Goal: Book appointment/travel/reservation

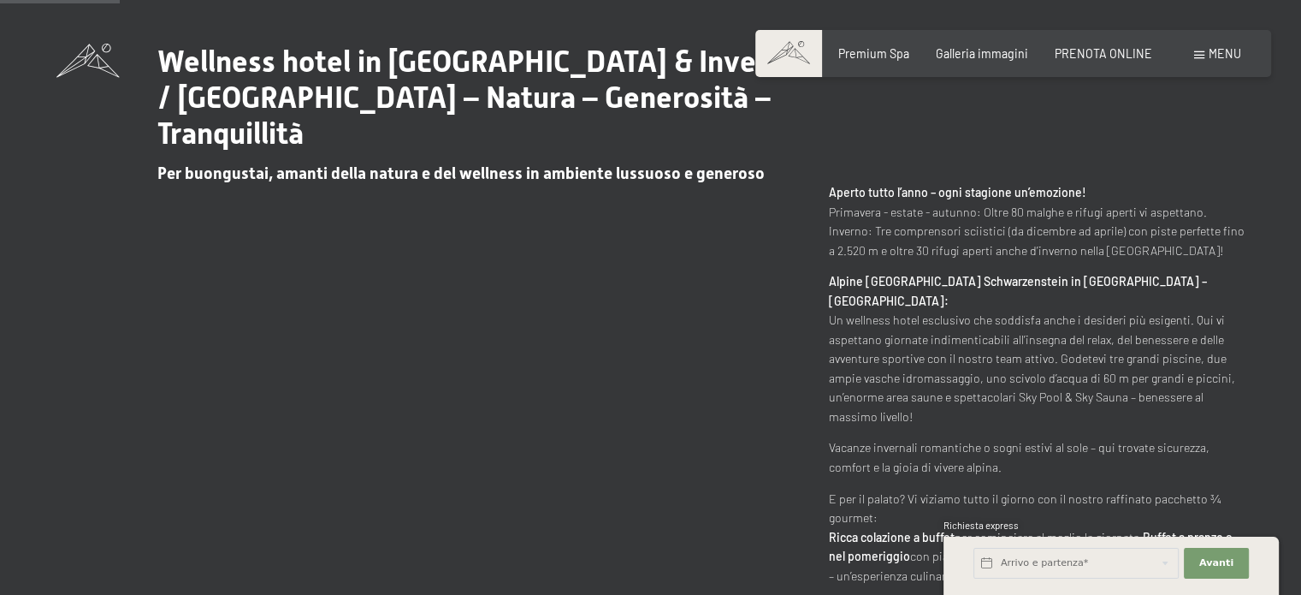
scroll to position [791, 0]
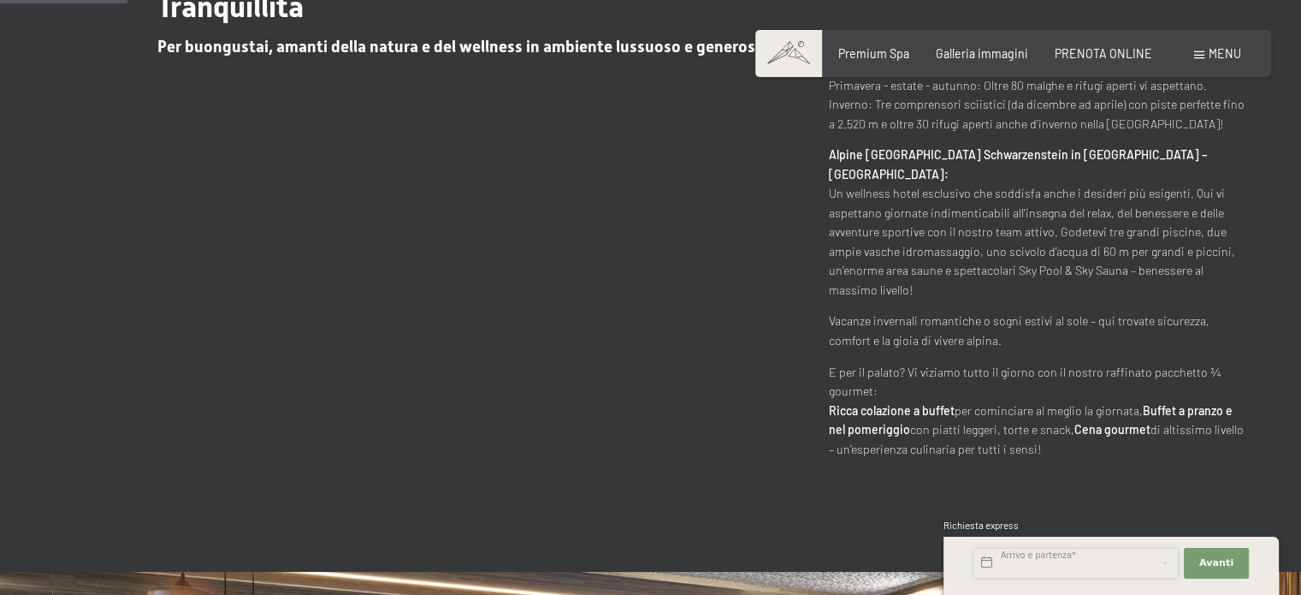
click at [1014, 560] on input "text" at bounding box center [1076, 563] width 205 height 31
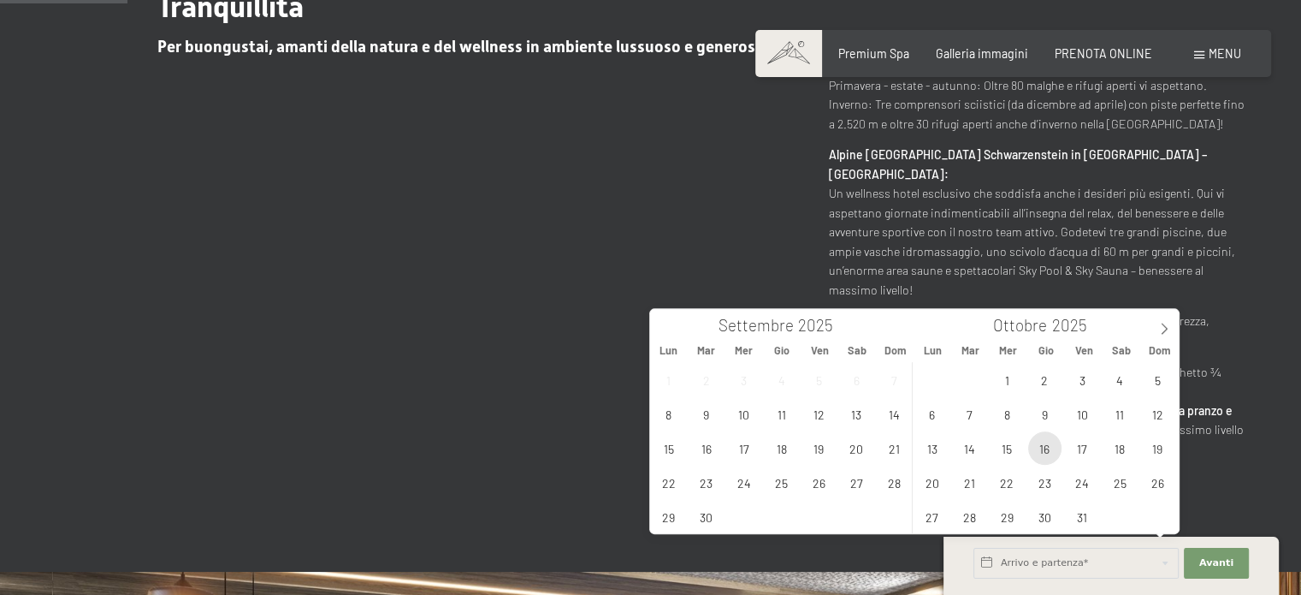
click at [1048, 450] on span "16" at bounding box center [1044, 447] width 33 height 33
type input "Gio. 16/10/2025"
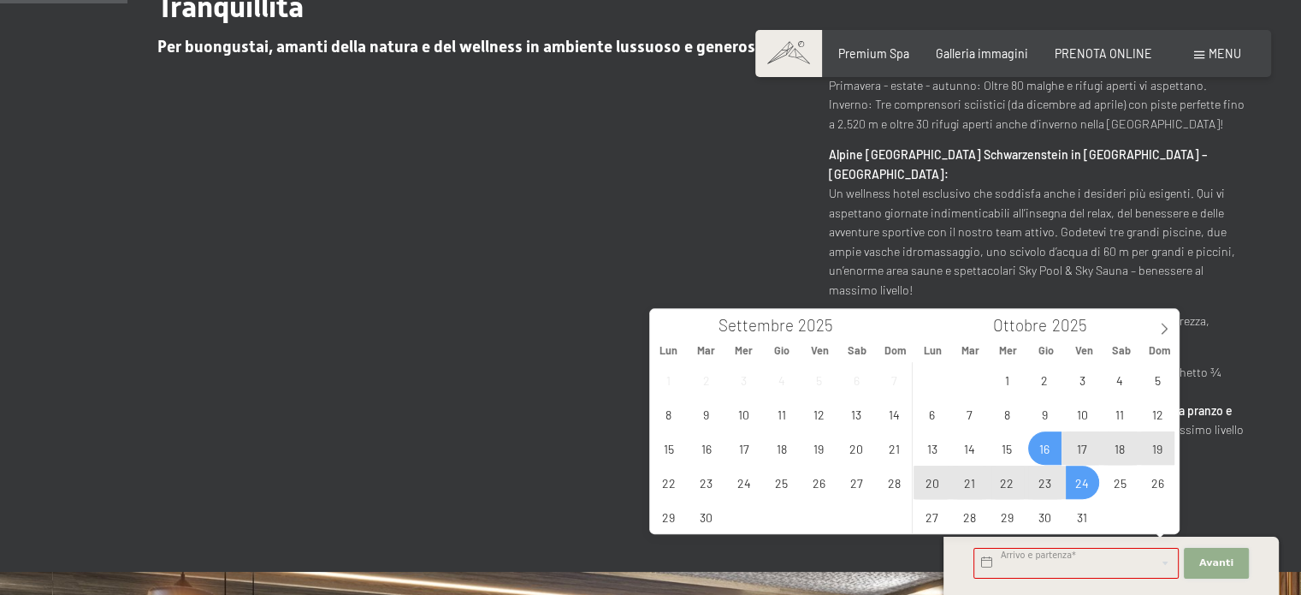
click at [1217, 561] on span "Avanti" at bounding box center [1217, 563] width 34 height 14
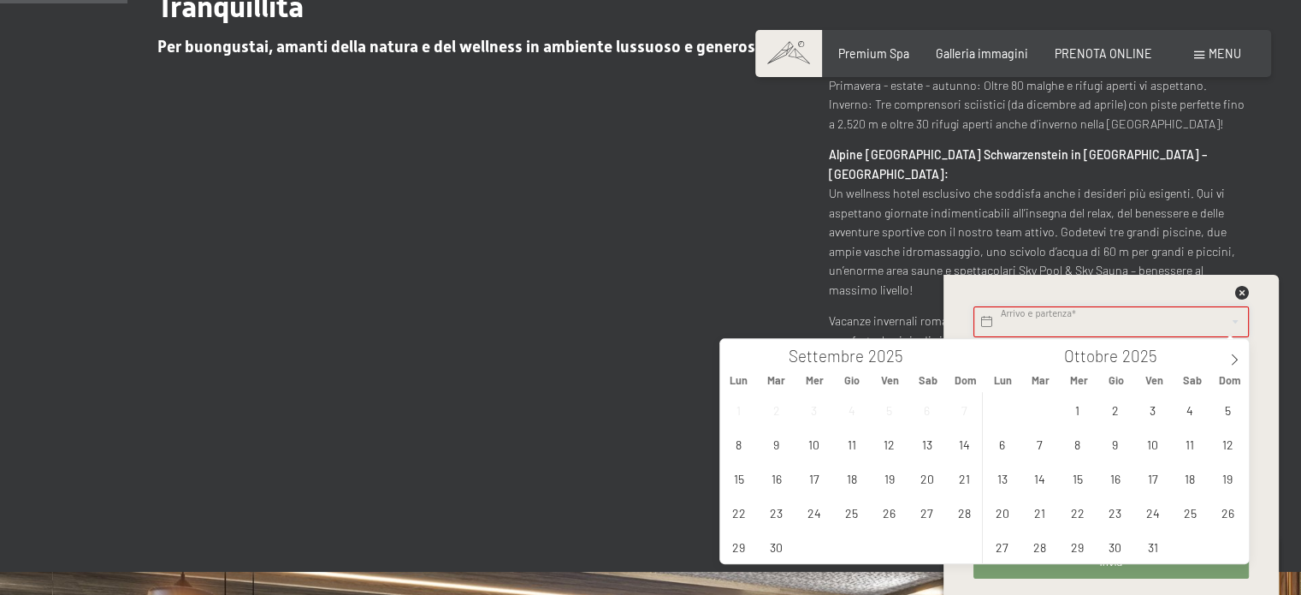
click at [1110, 323] on input "text" at bounding box center [1111, 321] width 275 height 31
click at [1227, 476] on span "19" at bounding box center [1227, 477] width 33 height 33
click at [1119, 483] on span "16" at bounding box center [1115, 477] width 33 height 33
type input "Gio. 16/10/2025 - Dom. 19/10/2025"
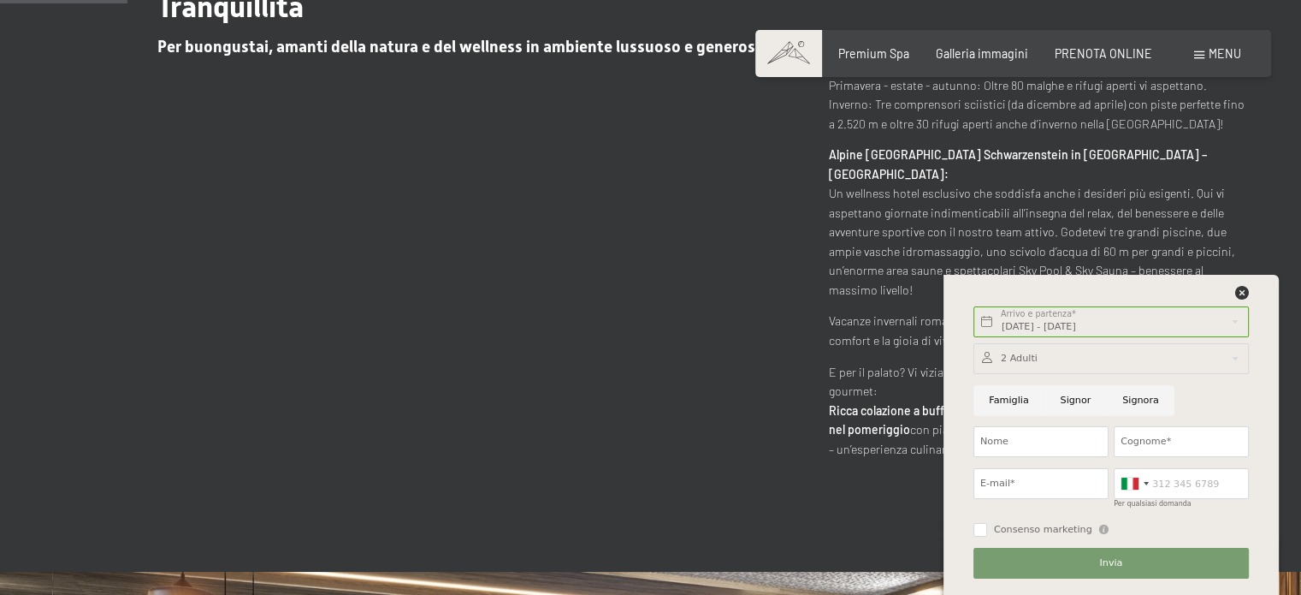
click at [1132, 399] on input "Signora" at bounding box center [1141, 400] width 68 height 31
radio input "true"
click at [1021, 442] on input "Nome" at bounding box center [1041, 441] width 135 height 31
type input "MARIA"
type input "LORIA"
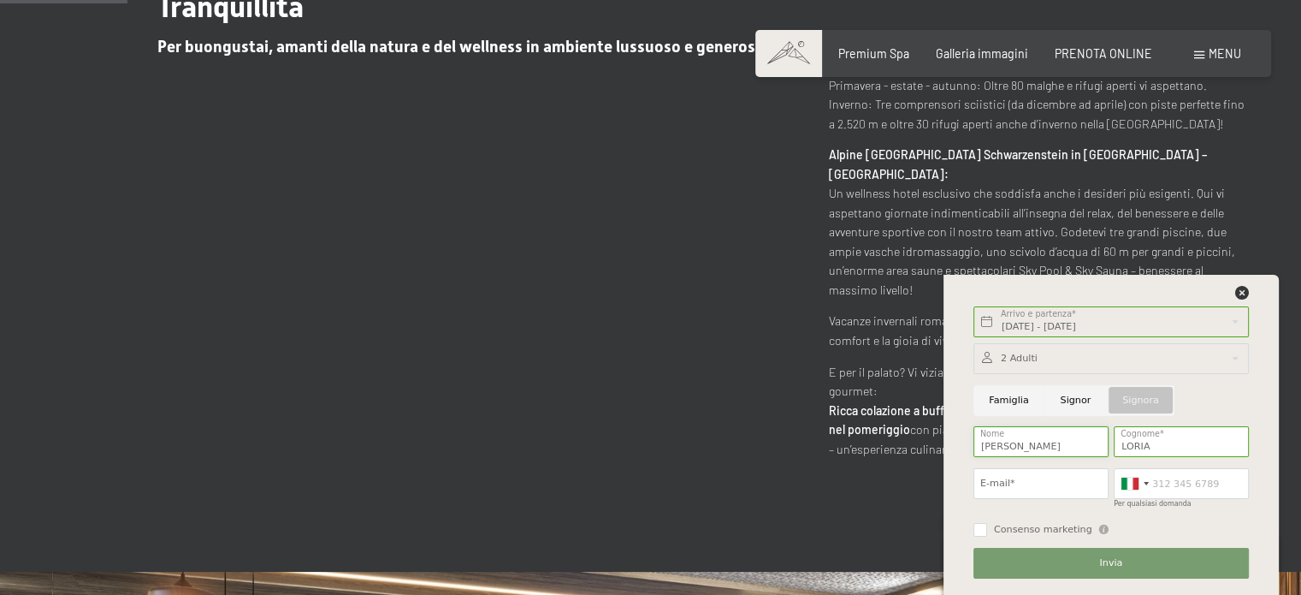
type input "MARIA ELENA"
click at [1044, 480] on input "E-mail*" at bounding box center [1041, 483] width 135 height 31
type input "L"
type input "loria.melena@gmail.com"
click at [1155, 481] on input "Per qualsiasi domanda" at bounding box center [1181, 483] width 135 height 31
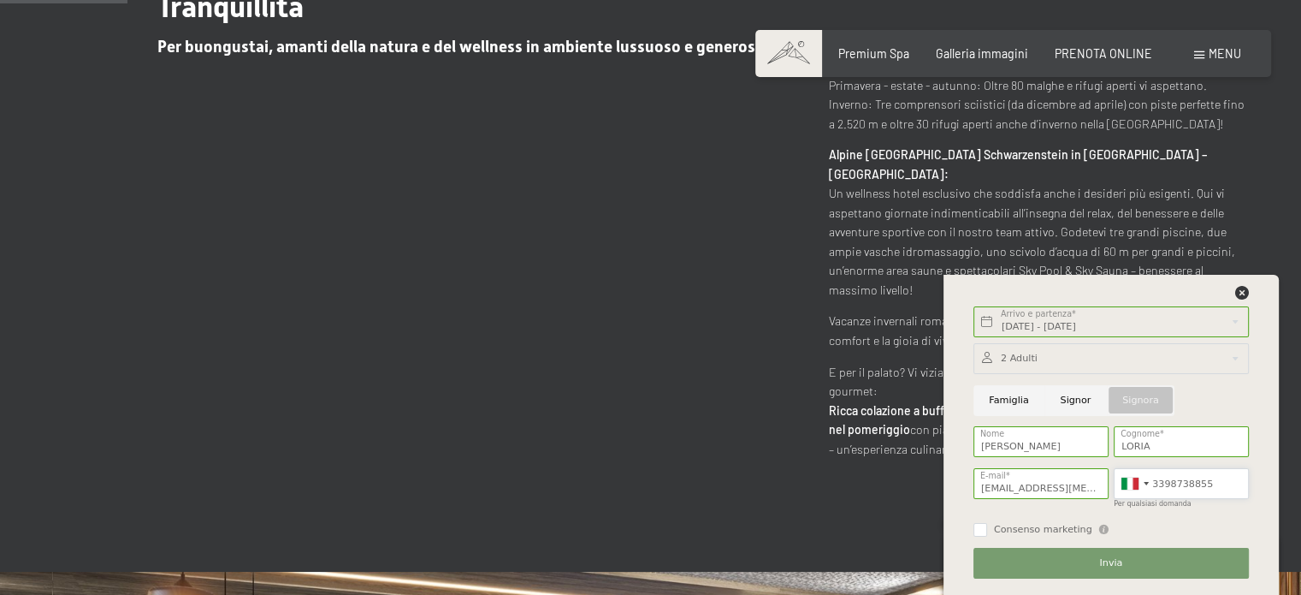
type input "3398738855"
click at [1117, 563] on span "Invia" at bounding box center [1110, 563] width 23 height 14
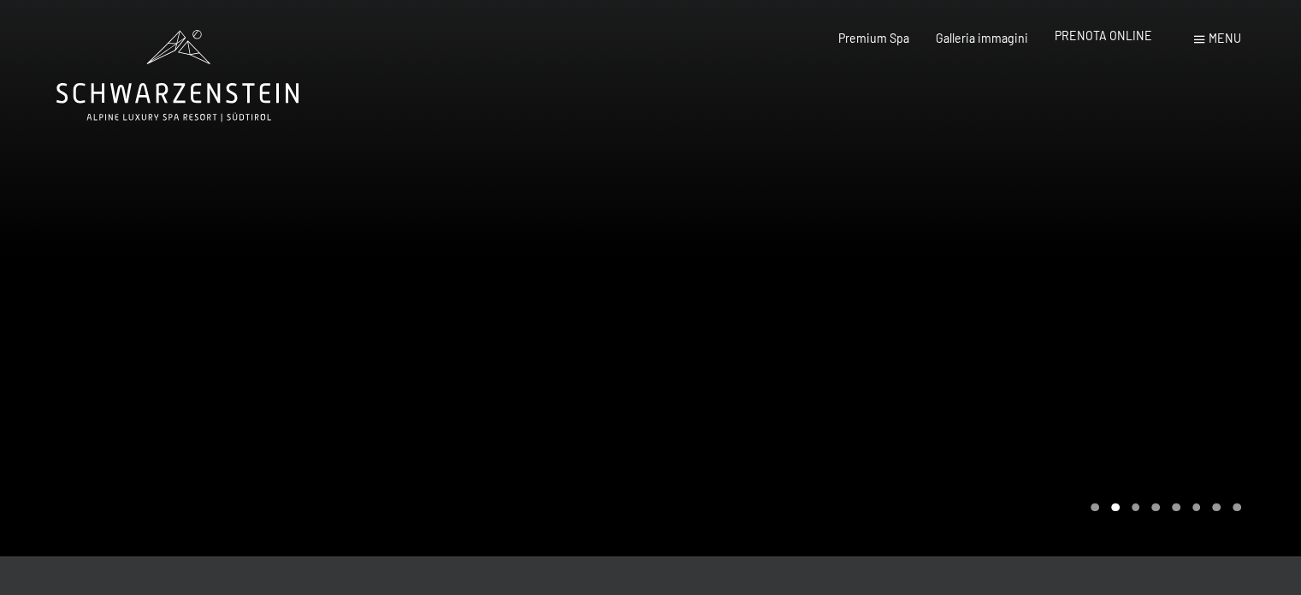
click at [1081, 40] on span "PRENOTA ONLINE" at bounding box center [1104, 35] width 98 height 15
click at [1085, 32] on span "PRENOTA ONLINE" at bounding box center [1104, 35] width 98 height 15
